Goal: Information Seeking & Learning: Learn about a topic

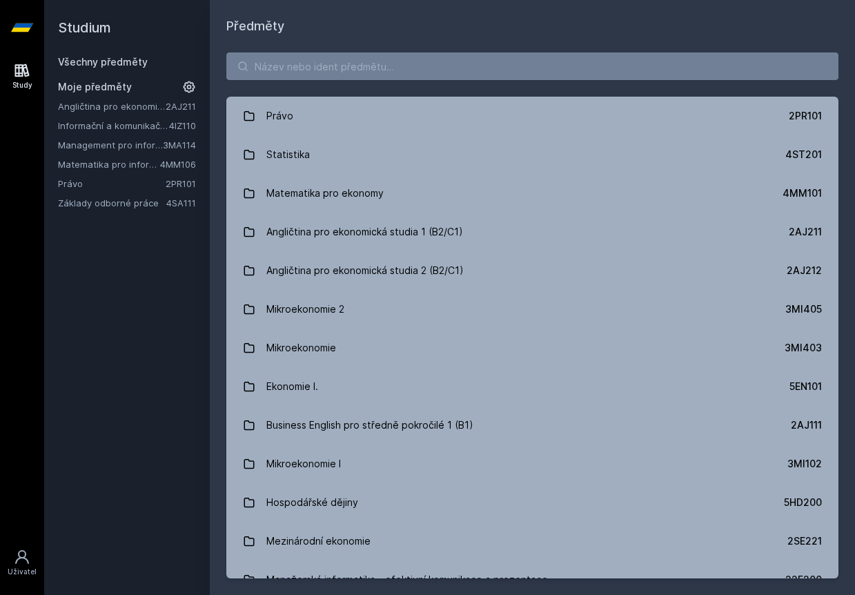
click at [76, 185] on link "Právo" at bounding box center [112, 184] width 108 height 14
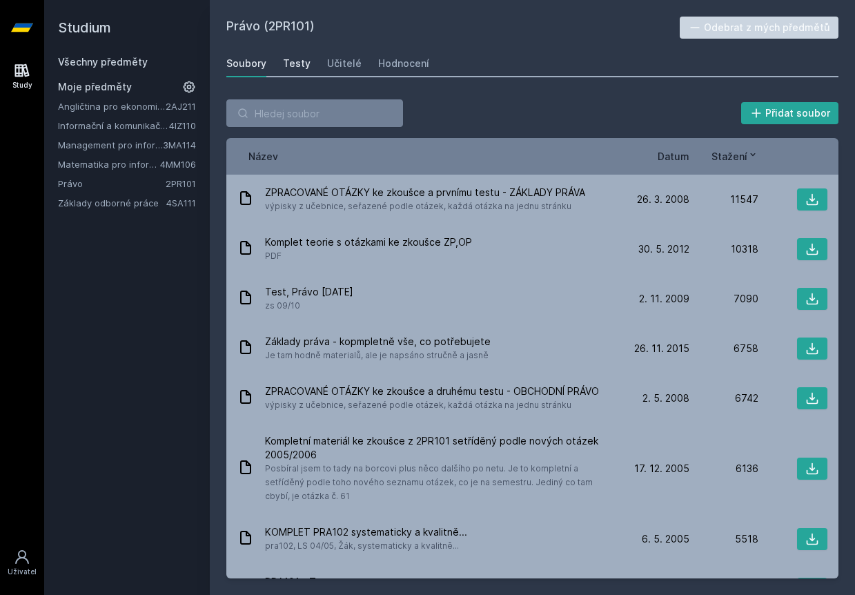
click at [286, 66] on div "Testy" at bounding box center [297, 64] width 28 height 14
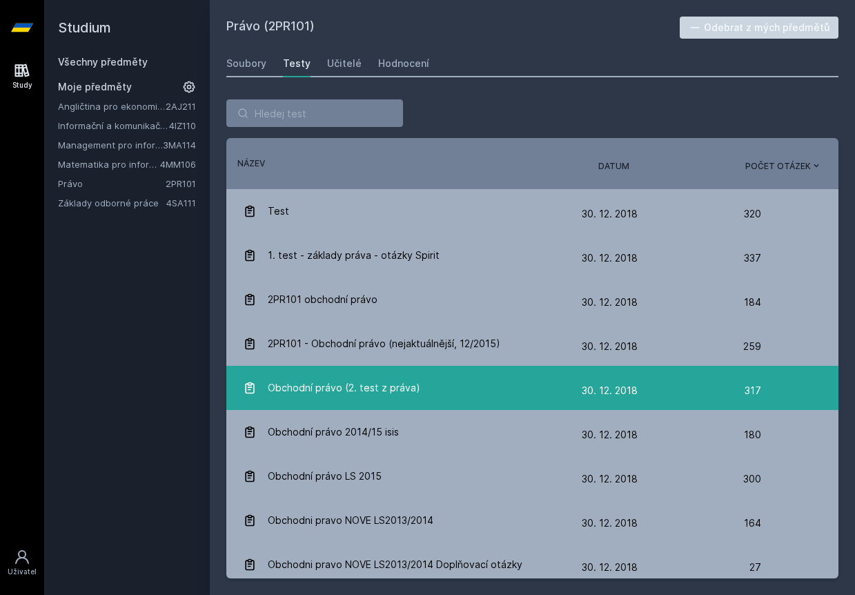
click at [409, 387] on span "Obchodní právo (2. test z práva)" at bounding box center [344, 388] width 153 height 28
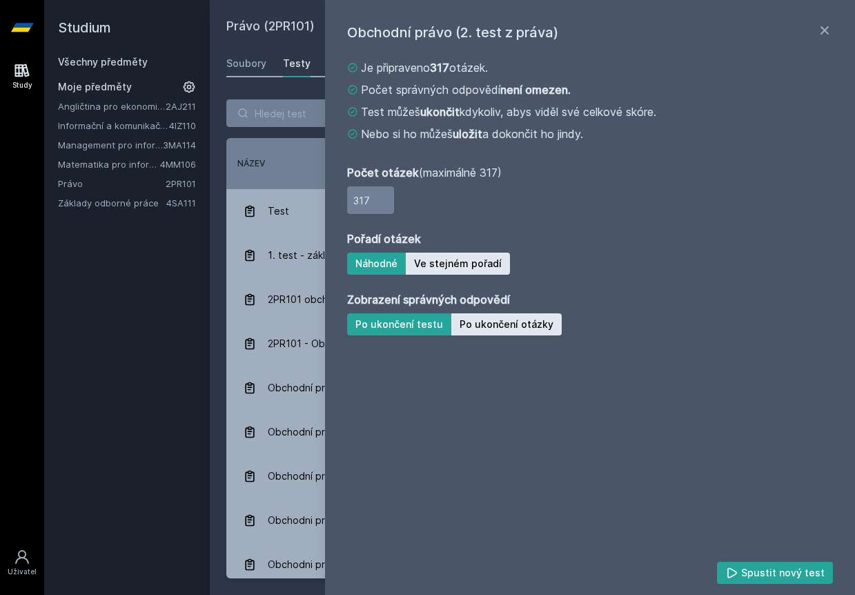
click at [293, 174] on div "Řazení: Název Datum Počet otázek Název Datum Počet otázek" at bounding box center [532, 163] width 612 height 51
click at [832, 30] on icon at bounding box center [824, 30] width 17 height 17
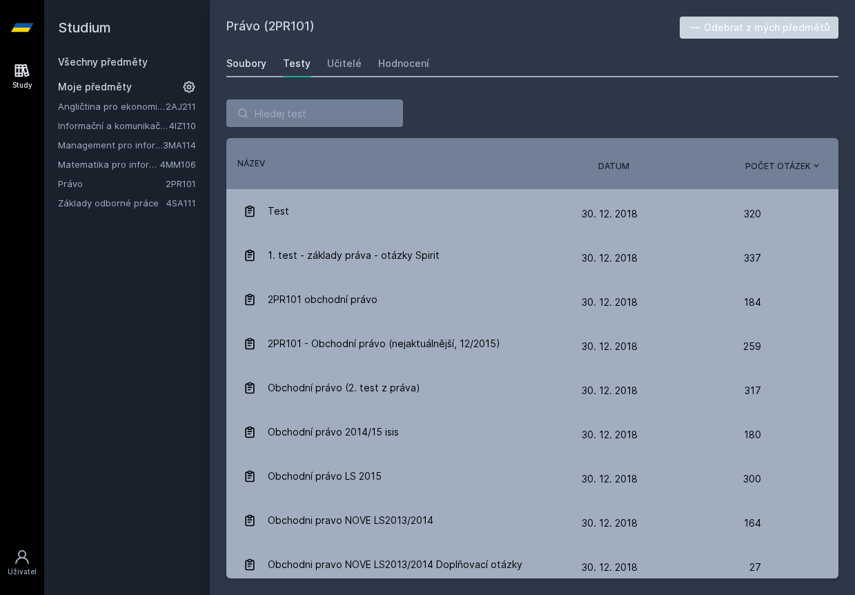
click at [236, 68] on div "Soubory" at bounding box center [246, 64] width 40 height 14
